Goal: Contribute content: Add original content to the website for others to see

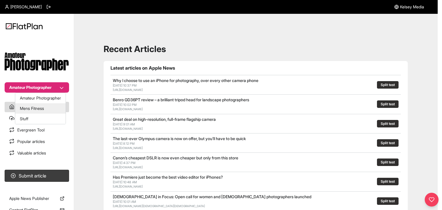
click at [50, 107] on button "Mens Fitness" at bounding box center [40, 108] width 50 height 10
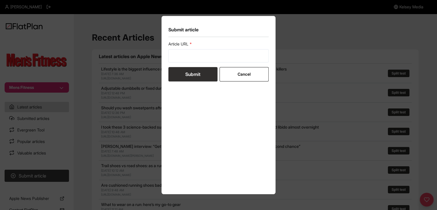
click at [178, 64] on form "Article URL Submit Cancel" at bounding box center [219, 61] width 101 height 40
drag, startPoint x: 179, startPoint y: 53, endPoint x: 179, endPoint y: 60, distance: 6.7
click at [179, 53] on input "url" at bounding box center [219, 55] width 101 height 13
paste input "[URL][DOMAIN_NAME]"
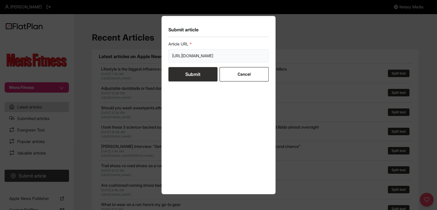
type input "[URL][DOMAIN_NAME]"
click at [181, 72] on button "Submit" at bounding box center [193, 74] width 49 height 14
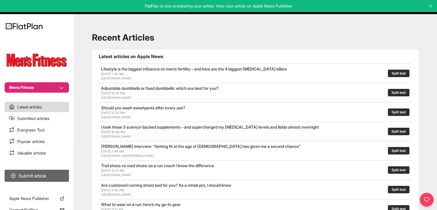
click at [62, 177] on button "Submit article" at bounding box center [37, 176] width 64 height 12
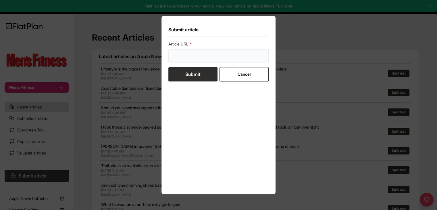
click at [181, 60] on input "url" at bounding box center [219, 55] width 101 height 13
paste input "https://mensfitness.co.uk/features/how-to-recycle-old-running-shoes/"
type input "https://mensfitness.co.uk/features/how-to-recycle-old-running-shoes/"
click at [188, 77] on button "Submit" at bounding box center [193, 74] width 49 height 14
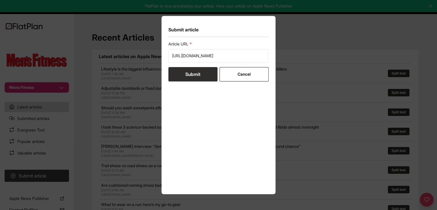
scroll to position [0, 0]
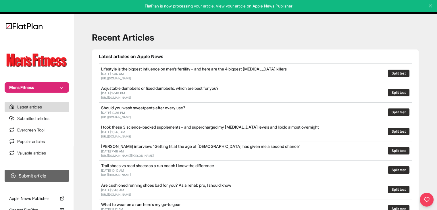
click at [52, 173] on button "Submit article" at bounding box center [37, 176] width 64 height 12
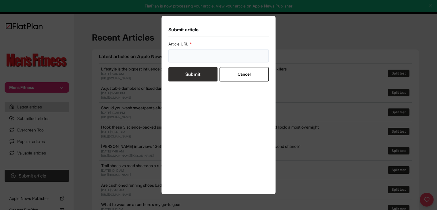
click at [210, 51] on input "url" at bounding box center [219, 55] width 101 height 13
paste input "https://mensfitness.co.uk/features/what-are-resistance-bands/"
type input "https://mensfitness.co.uk/features/what-are-resistance-bands/"
click at [202, 74] on button "Submit" at bounding box center [193, 74] width 49 height 14
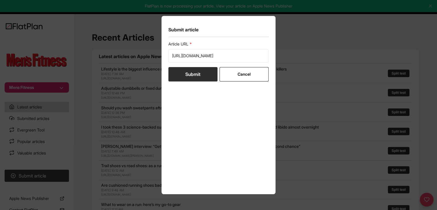
scroll to position [0, 0]
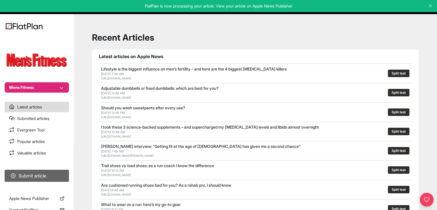
click at [54, 173] on button "Submit article" at bounding box center [37, 176] width 64 height 12
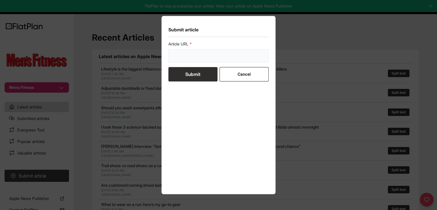
click at [175, 59] on input "url" at bounding box center [219, 55] width 101 height 13
paste input "https://mensfitness.co.uk/features/can-you-build-muscle-with-resistance-bands/"
type input "https://mensfitness.co.uk/features/can-you-build-muscle-with-resistance-bands/"
click at [176, 69] on button "Submit" at bounding box center [193, 74] width 49 height 14
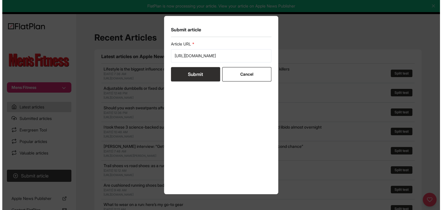
scroll to position [0, 0]
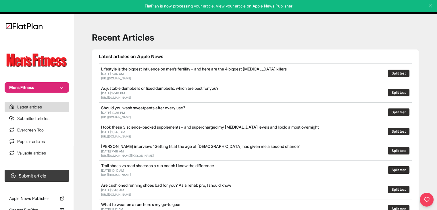
click at [54, 90] on button "Mens Fitness" at bounding box center [37, 87] width 64 height 10
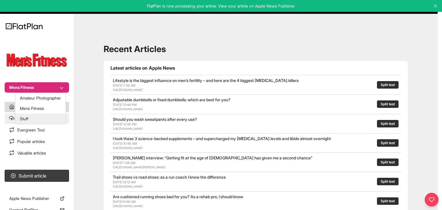
click at [56, 116] on button "Stuff" at bounding box center [40, 119] width 50 height 10
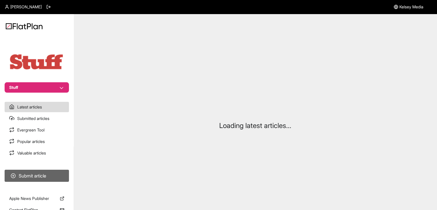
click at [56, 172] on button "Submit article" at bounding box center [37, 176] width 64 height 12
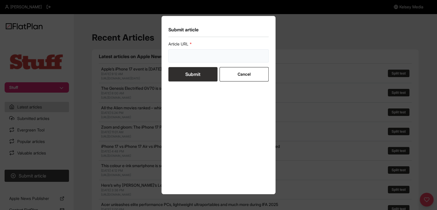
click at [199, 51] on input "url" at bounding box center [219, 55] width 101 height 13
paste input "https://www.stuff.tv/features/best-ipad/"
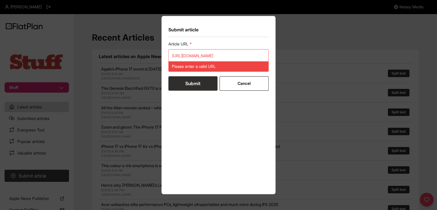
drag, startPoint x: 201, startPoint y: 73, endPoint x: 210, endPoint y: 73, distance: 9.2
click at [201, 73] on form "Article URL https://www.stuff.tv/features/best-ipad/ Please enter a valid URL S…" at bounding box center [219, 65] width 101 height 49
click at [216, 56] on input "https://www.stuff.tv/features/best-ipad/" at bounding box center [219, 55] width 101 height 13
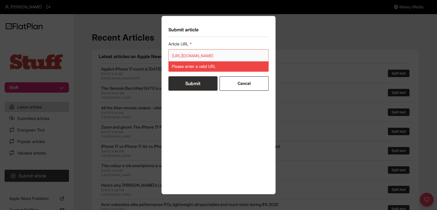
paste input "url"
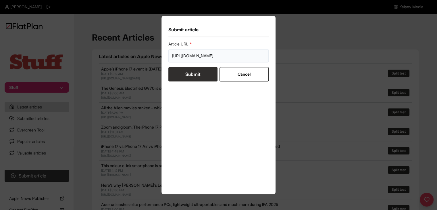
type input "https://www.stuff.tv/features/best-ipad/"
click at [199, 76] on button "Submit" at bounding box center [193, 74] width 49 height 14
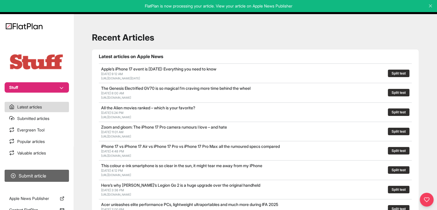
click at [36, 177] on button "Submit article" at bounding box center [37, 176] width 64 height 12
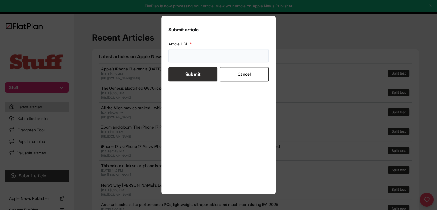
click at [194, 59] on input "url" at bounding box center [219, 55] width 101 height 13
paste input "https://www.stuff.tv/features/ranked-every-iphone-in-order-greatness/"
type input "https://www.stuff.tv/features/ranked-every-iphone-in-order-greatness/"
click at [196, 76] on button "Submit" at bounding box center [193, 74] width 49 height 14
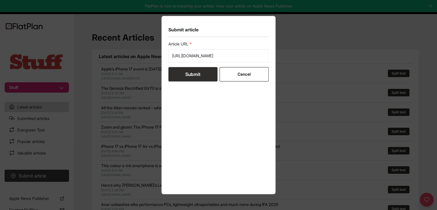
scroll to position [0, 0]
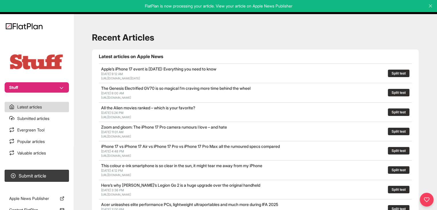
click at [41, 86] on button "Stuff" at bounding box center [37, 87] width 64 height 10
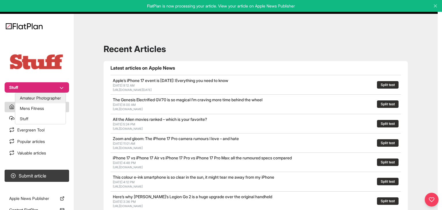
click at [47, 98] on button "Amateur Photographer" at bounding box center [40, 98] width 50 height 10
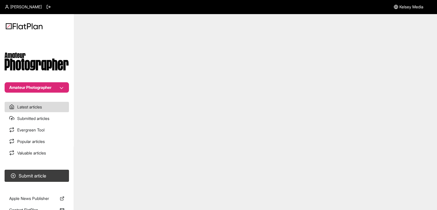
click at [55, 175] on button "Submit article" at bounding box center [37, 176] width 64 height 12
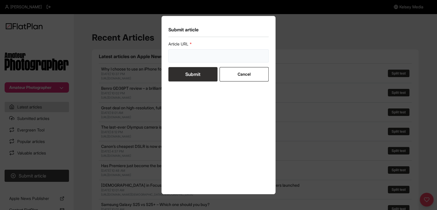
click at [189, 56] on input "url" at bounding box center [219, 55] width 101 height 13
paste input "[URL][DOMAIN_NAME]"
type input "[URL][DOMAIN_NAME]"
click at [190, 74] on button "Submit" at bounding box center [193, 74] width 49 height 14
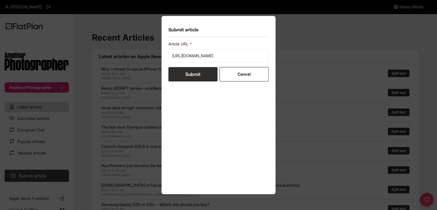
scroll to position [0, 0]
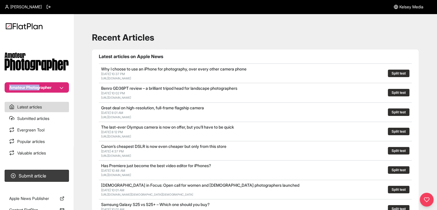
click at [41, 82] on section "Amateur Photographer" at bounding box center [37, 64] width 74 height 56
click at [41, 87] on button "Amateur Photographer" at bounding box center [37, 87] width 64 height 10
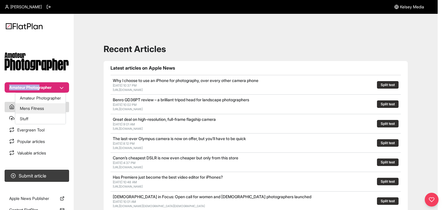
click at [47, 111] on button "Mens Fitness" at bounding box center [40, 108] width 50 height 10
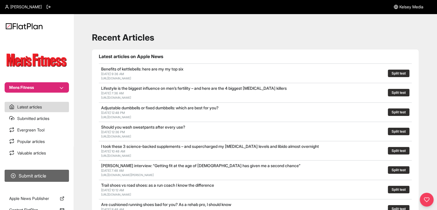
click at [47, 174] on button "Submit article" at bounding box center [37, 176] width 64 height 12
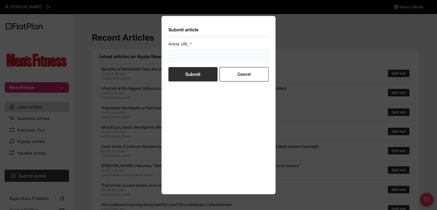
click at [206, 56] on input "url" at bounding box center [219, 55] width 101 height 13
paste input "These are the 20 best ways to burn [MEDICAL_DATA]"
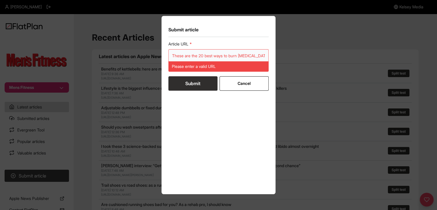
click at [182, 54] on input "These are the 20 best ways to burn [MEDICAL_DATA]" at bounding box center [219, 55] width 101 height 13
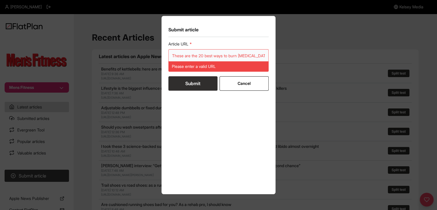
paste input "[URL][DOMAIN_NAME]"
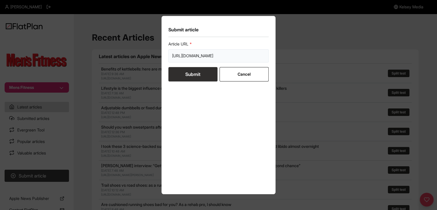
type input "[URL][DOMAIN_NAME]"
click at [190, 76] on button "Submit" at bounding box center [193, 74] width 49 height 14
